Goal: Navigation & Orientation: Find specific page/section

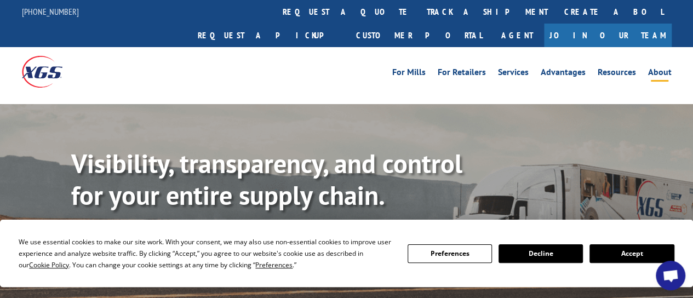
click at [400, 68] on link "About" at bounding box center [660, 74] width 24 height 12
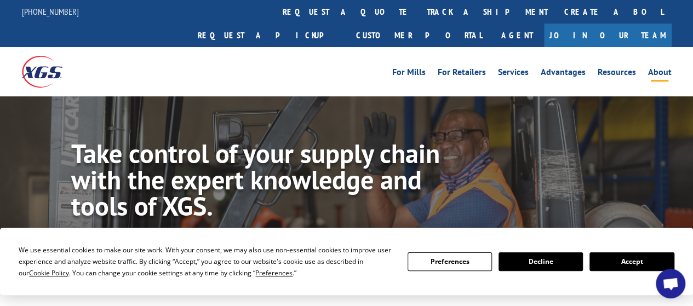
click at [627, 256] on button "Accept" at bounding box center [631, 261] width 84 height 19
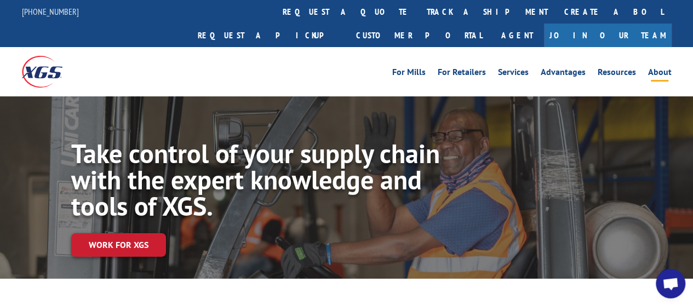
click at [648, 24] on link "Join Our Team" at bounding box center [608, 36] width 128 height 24
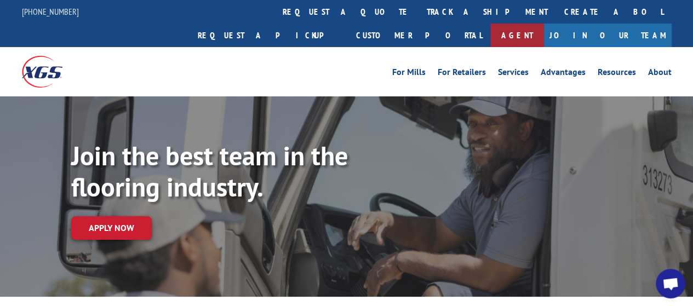
click at [544, 24] on link "Agent" at bounding box center [517, 36] width 54 height 24
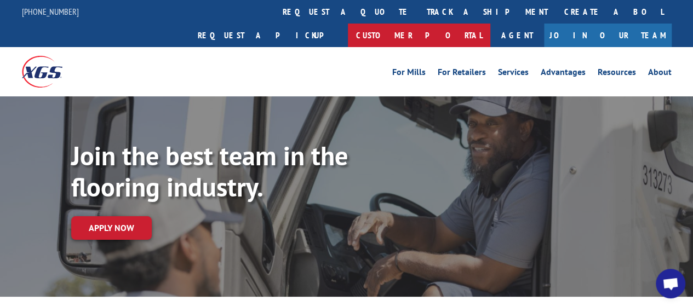
click at [490, 24] on link "Customer Portal" at bounding box center [419, 36] width 142 height 24
